Goal: Task Accomplishment & Management: Complete application form

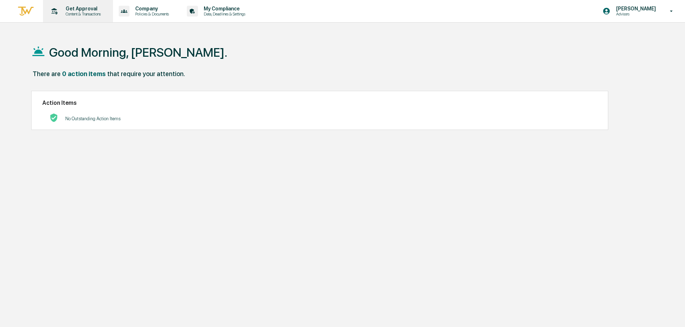
click at [79, 6] on p "Get Approval" at bounding box center [82, 9] width 44 height 6
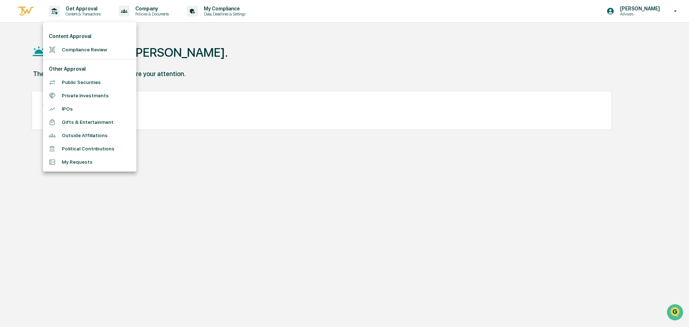
click at [80, 48] on li "Compliance Review" at bounding box center [89, 49] width 93 height 13
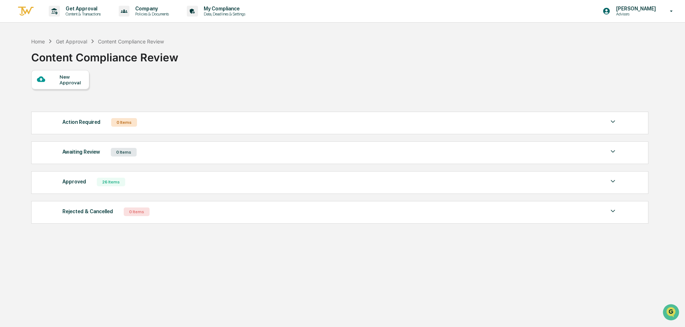
click at [66, 86] on div "New Approval" at bounding box center [60, 79] width 58 height 19
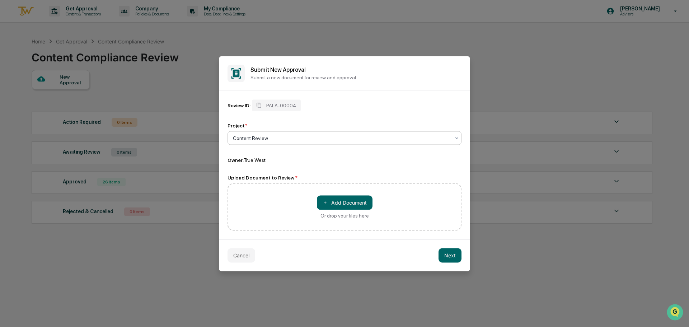
drag, startPoint x: 255, startPoint y: 132, endPoint x: 255, endPoint y: 138, distance: 5.7
click at [255, 132] on div "Content Review" at bounding box center [344, 138] width 234 height 14
click at [270, 123] on div "Project *" at bounding box center [344, 125] width 234 height 6
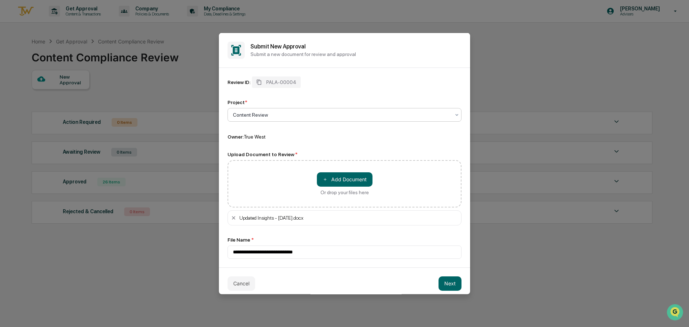
click at [254, 117] on div at bounding box center [341, 114] width 217 height 7
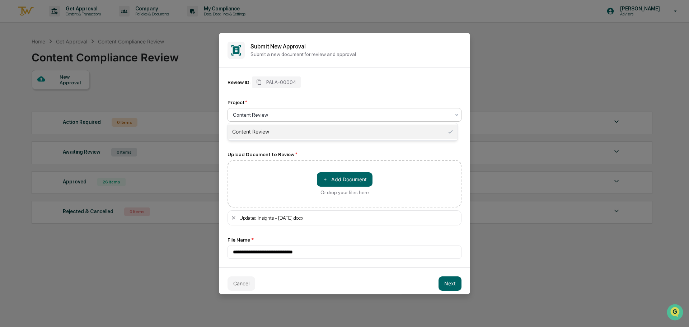
click at [254, 117] on div at bounding box center [341, 114] width 217 height 7
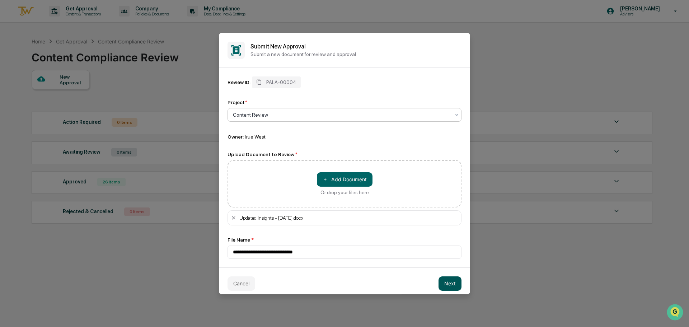
click at [444, 281] on button "Next" at bounding box center [449, 283] width 23 height 14
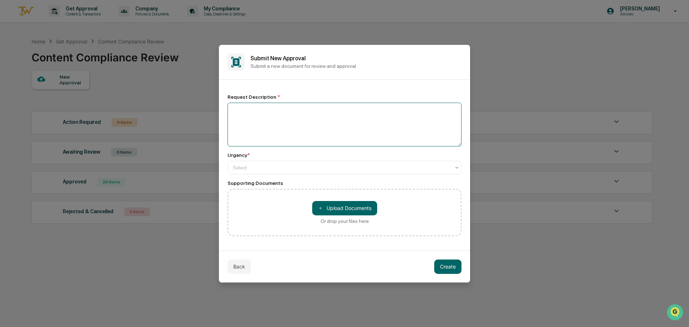
click at [316, 138] on textarea at bounding box center [344, 125] width 234 height 44
type textarea "**********"
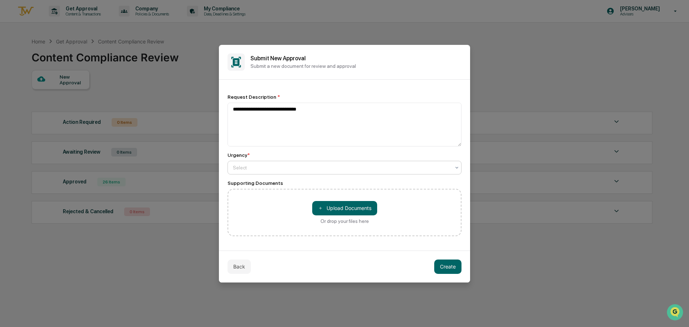
click at [331, 166] on div at bounding box center [341, 167] width 217 height 7
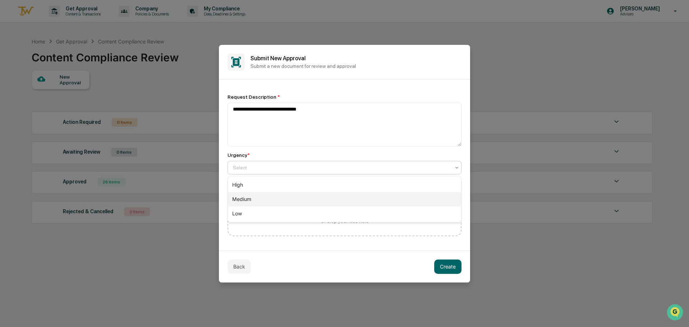
click at [278, 199] on div "Medium" at bounding box center [344, 199] width 233 height 14
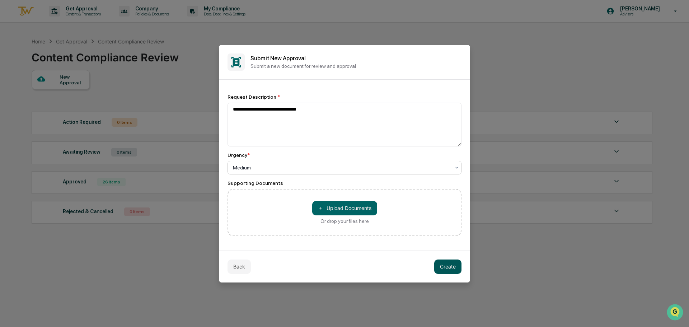
click at [443, 261] on button "Create" at bounding box center [447, 266] width 27 height 14
